Goal: Information Seeking & Learning: Learn about a topic

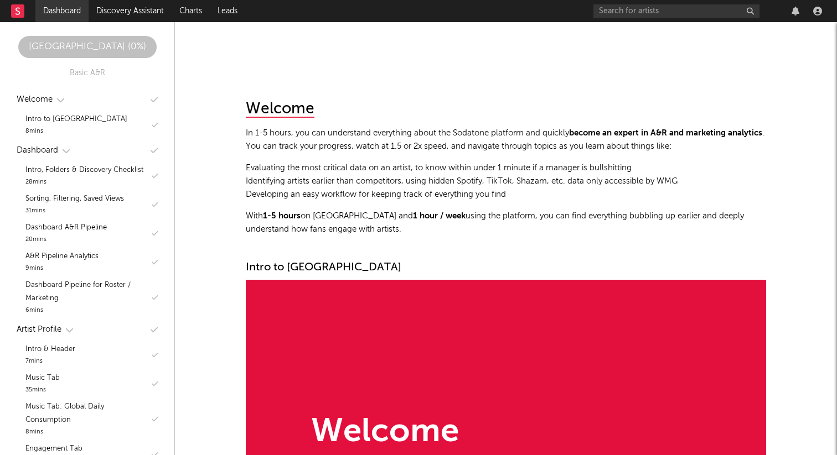
click at [76, 6] on link "Dashboard" at bounding box center [61, 11] width 53 height 22
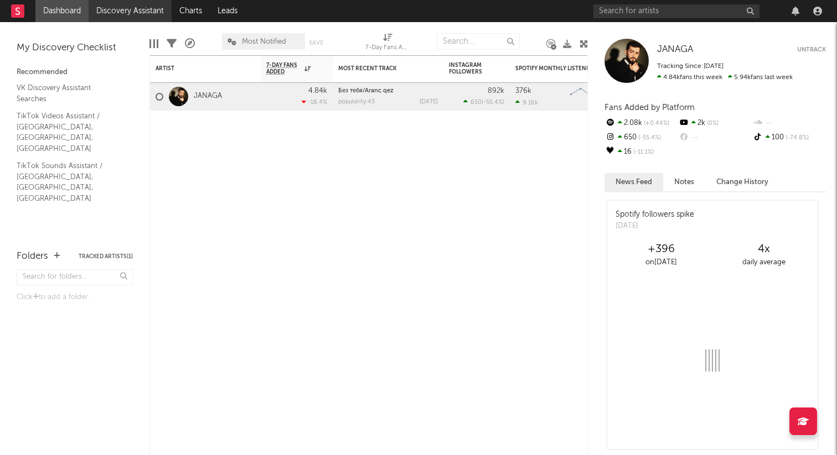
click at [130, 9] on link "Discovery Assistant" at bounding box center [130, 11] width 83 height 22
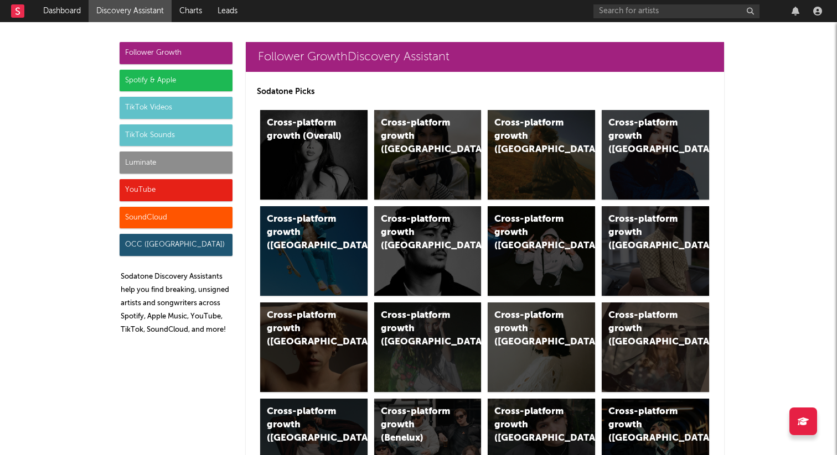
click at [159, 134] on div "TikTok Sounds" at bounding box center [176, 135] width 113 height 22
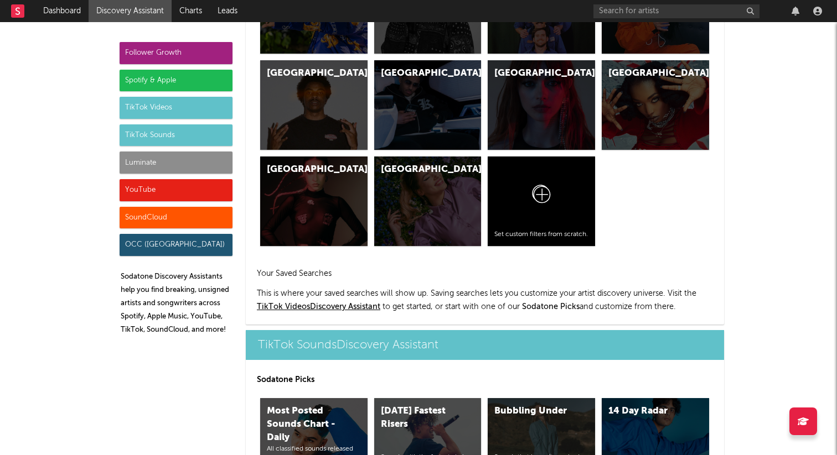
scroll to position [3697, 0]
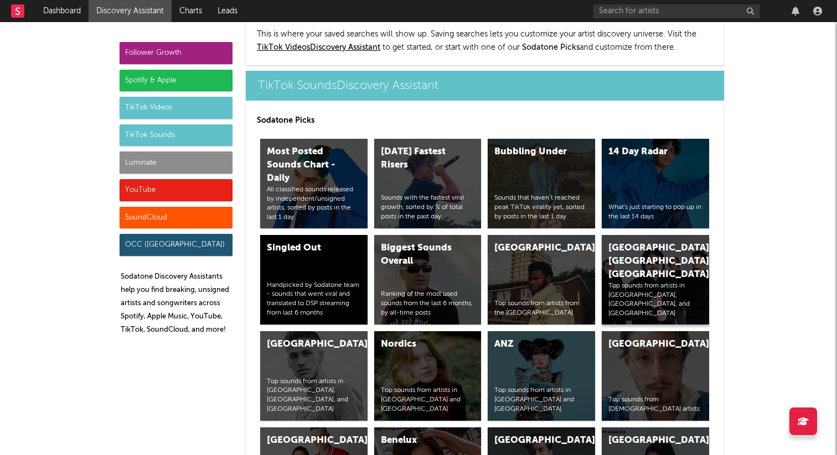
click at [635, 242] on div "Russia, Ukraine, Belarus" at bounding box center [645, 262] width 75 height 40
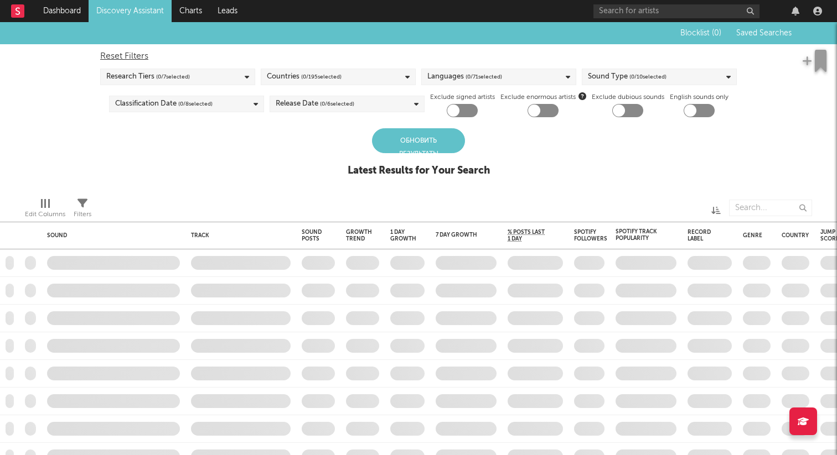
checkbox input "true"
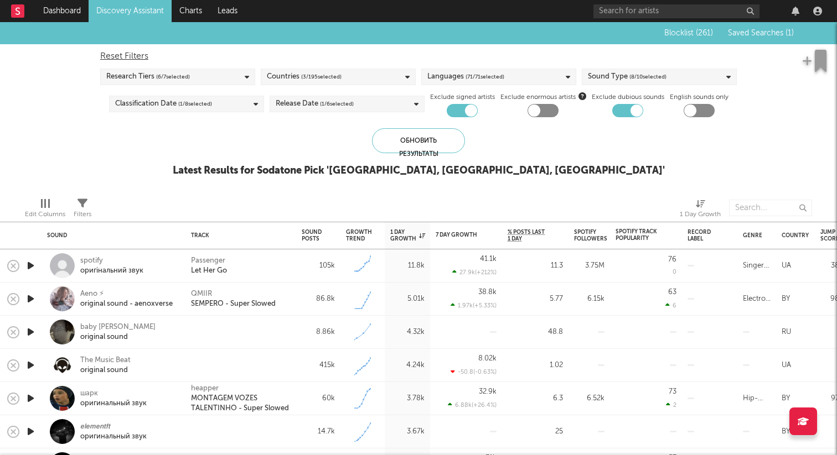
click at [747, 38] on div "Blocklist ( 261 ) Saved Searches ( 1 )" at bounding box center [722, 33] width 141 height 22
click at [750, 27] on div "Blocklist ( 261 ) Saved Searches ( 1 )" at bounding box center [722, 33] width 141 height 22
click at [750, 28] on div "Blocklist ( 261 ) Saved Searches ( 1 )" at bounding box center [722, 33] width 141 height 22
click at [750, 32] on span "Saved Searches ( 1 )" at bounding box center [761, 33] width 66 height 8
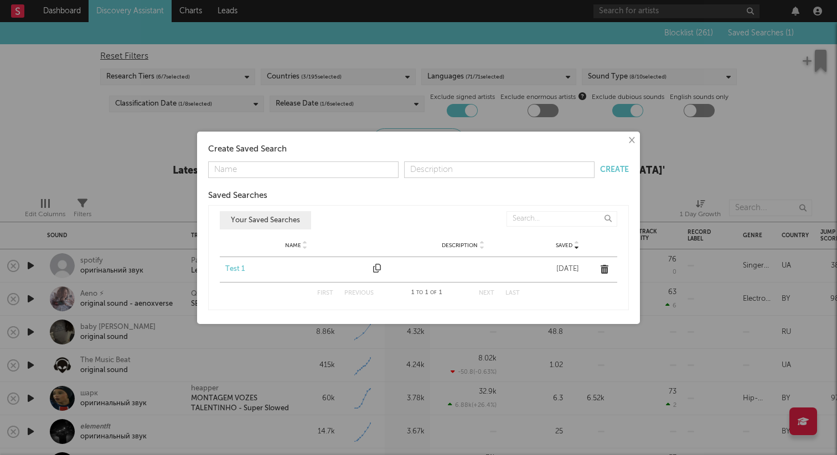
click at [232, 267] on div "Test 1" at bounding box center [296, 269] width 142 height 11
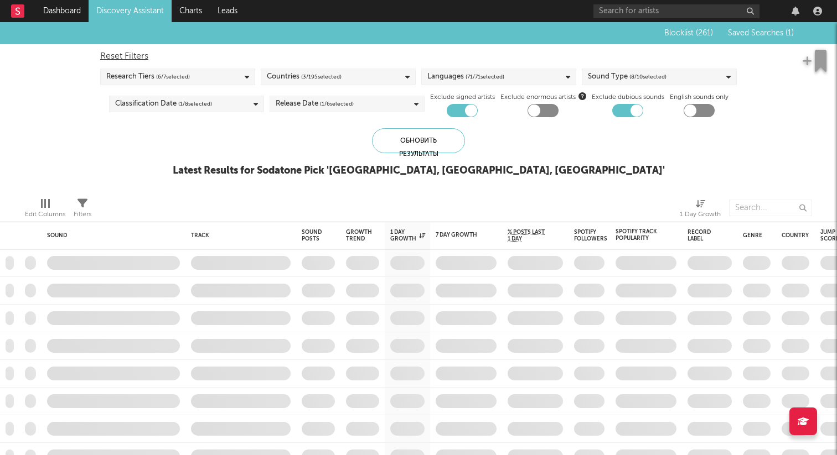
checkbox input "false"
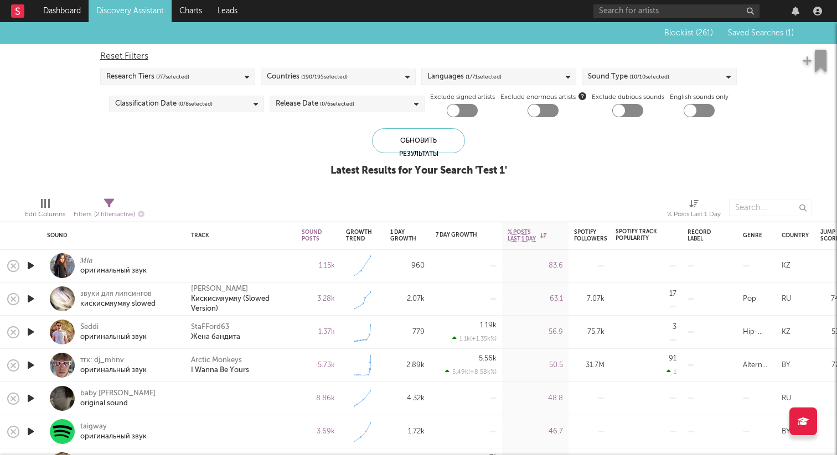
click at [34, 267] on icon "button" at bounding box center [31, 266] width 12 height 14
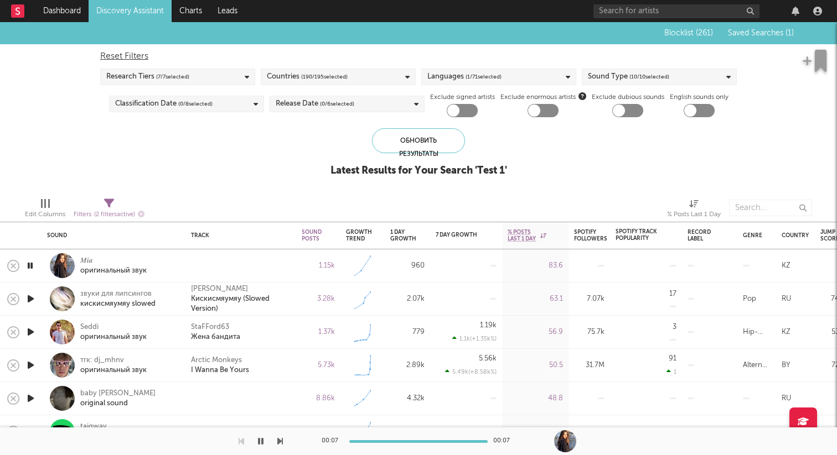
click at [34, 299] on icon "button" at bounding box center [31, 299] width 12 height 14
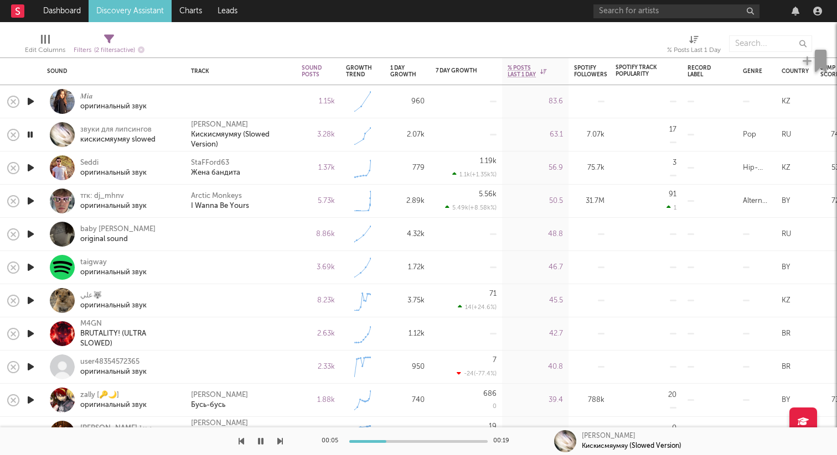
click at [34, 202] on icon "button" at bounding box center [31, 201] width 12 height 14
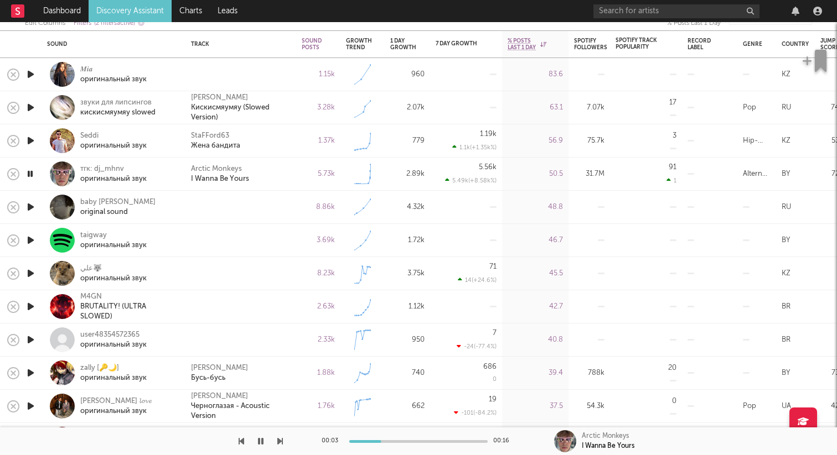
click at [32, 205] on icon "button" at bounding box center [31, 207] width 12 height 14
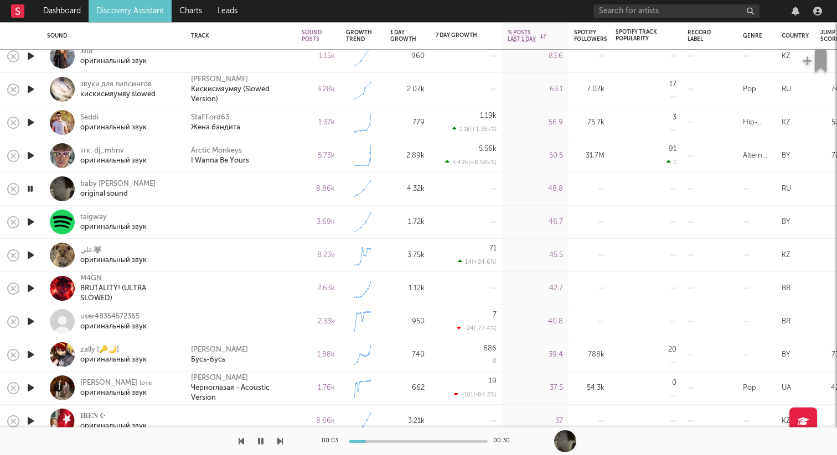
click at [29, 225] on icon "button" at bounding box center [31, 222] width 12 height 14
click at [30, 258] on icon "button" at bounding box center [31, 255] width 12 height 14
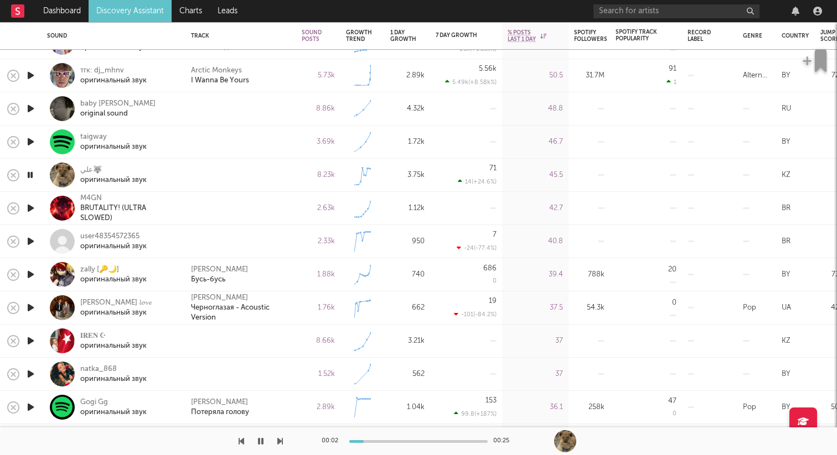
click at [34, 207] on icon "button" at bounding box center [31, 208] width 12 height 14
click at [260, 442] on icon "button" at bounding box center [261, 441] width 6 height 9
